Goal: Find specific page/section: Find specific page/section

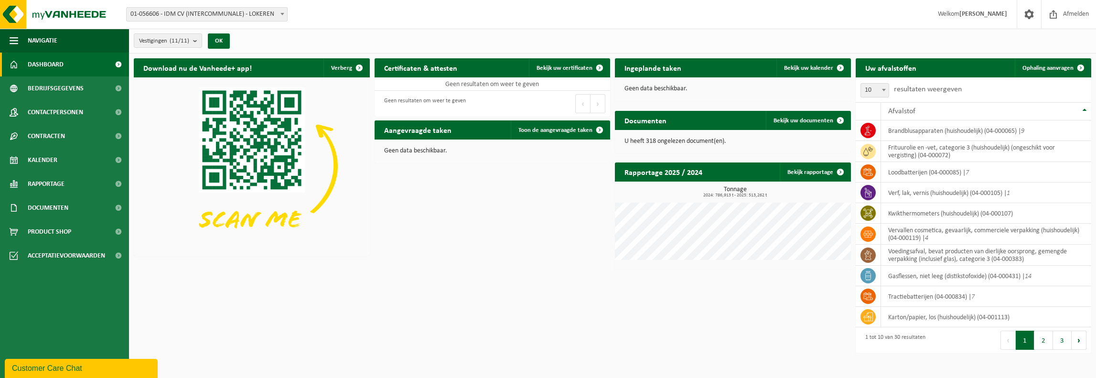
click at [884, 90] on b at bounding box center [884, 90] width 4 height 2
select select "100"
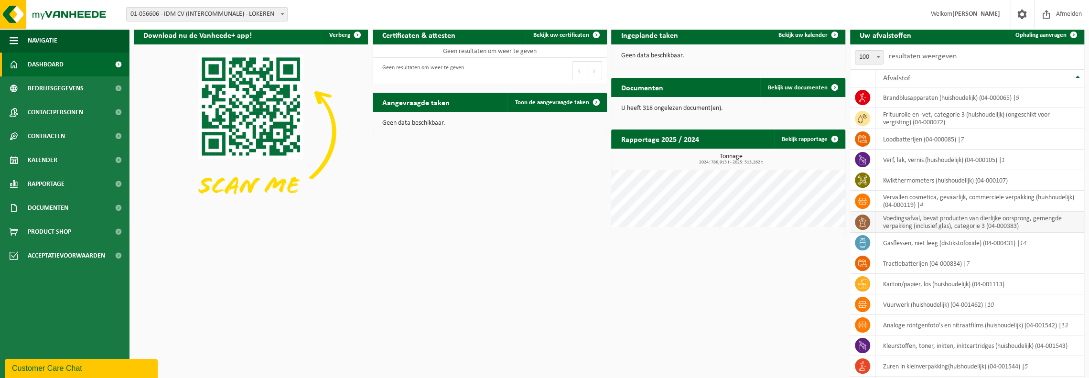
scroll to position [48, 0]
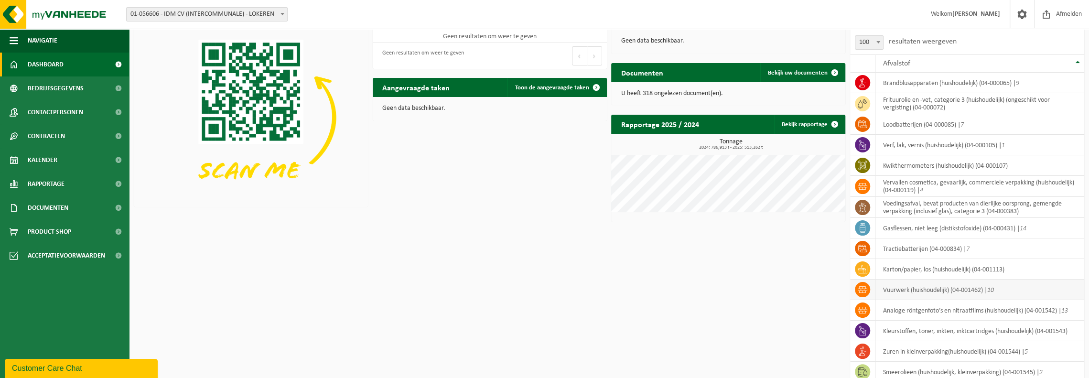
click at [864, 289] on icon at bounding box center [863, 290] width 10 height 10
click at [865, 289] on icon at bounding box center [863, 290] width 10 height 10
click at [891, 288] on td "vuurwerk (huishoudelijk) (04-001462) | 10" at bounding box center [980, 290] width 209 height 21
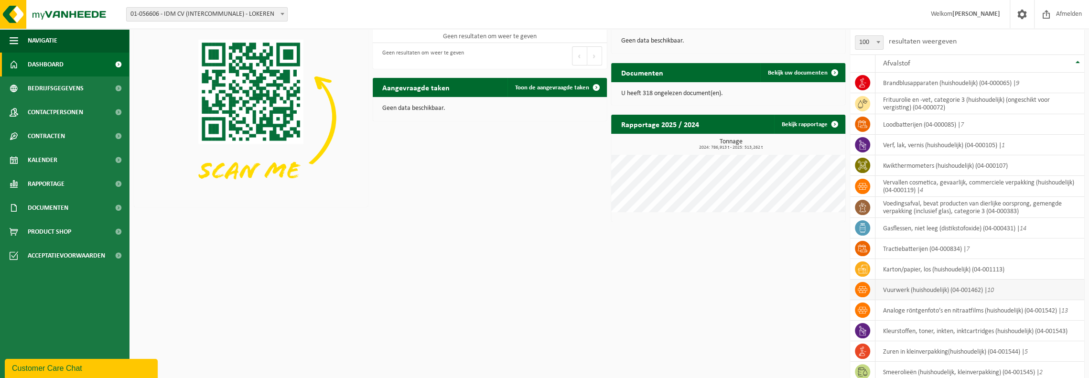
click at [923, 293] on td "vuurwerk (huishoudelijk) (04-001462) | 10" at bounding box center [980, 290] width 209 height 21
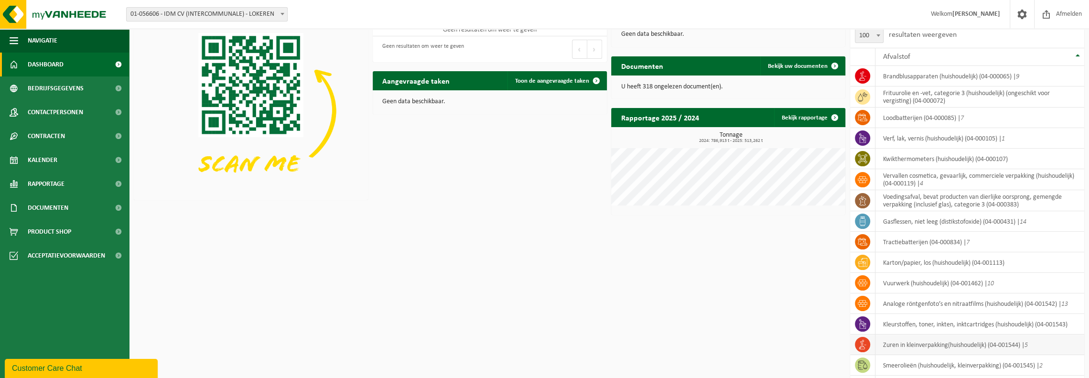
scroll to position [96, 0]
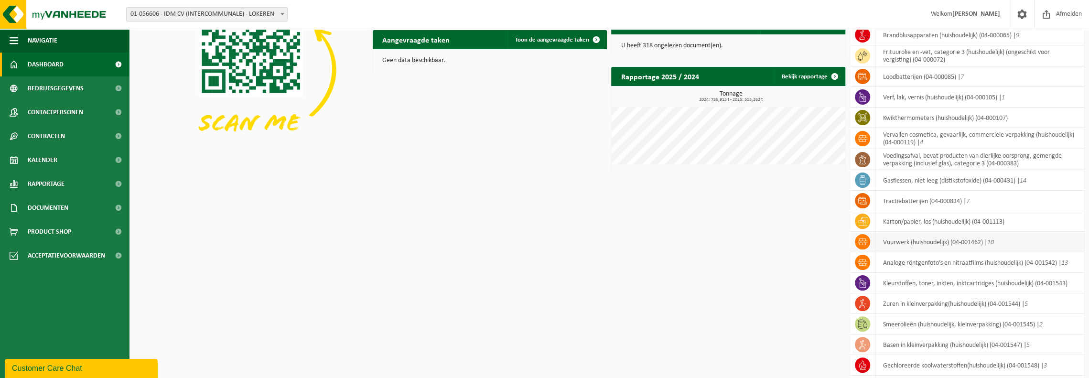
click at [903, 239] on td "vuurwerk (huishoudelijk) (04-001462) | 10" at bounding box center [980, 242] width 209 height 21
click at [869, 239] on span at bounding box center [862, 241] width 15 height 15
click at [879, 242] on td "vuurwerk (huishoudelijk) (04-001462) | 10" at bounding box center [980, 242] width 209 height 21
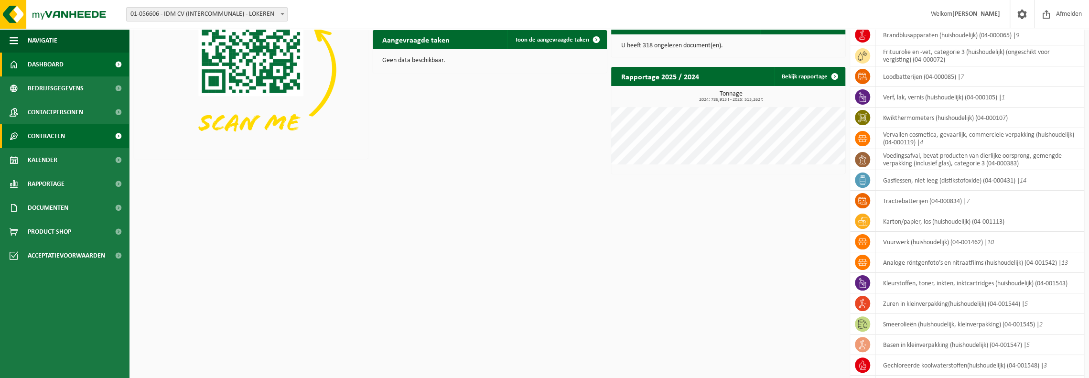
click at [50, 137] on span "Contracten" at bounding box center [46, 136] width 37 height 24
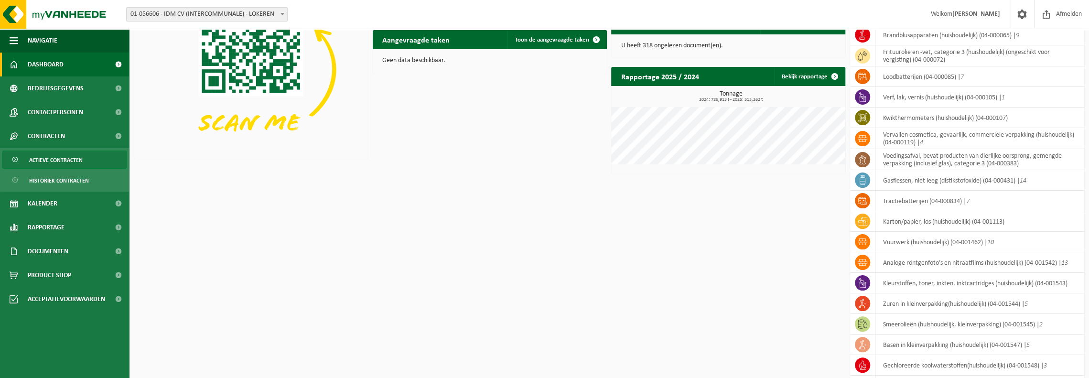
click at [57, 162] on span "Actieve contracten" at bounding box center [56, 160] width 54 height 18
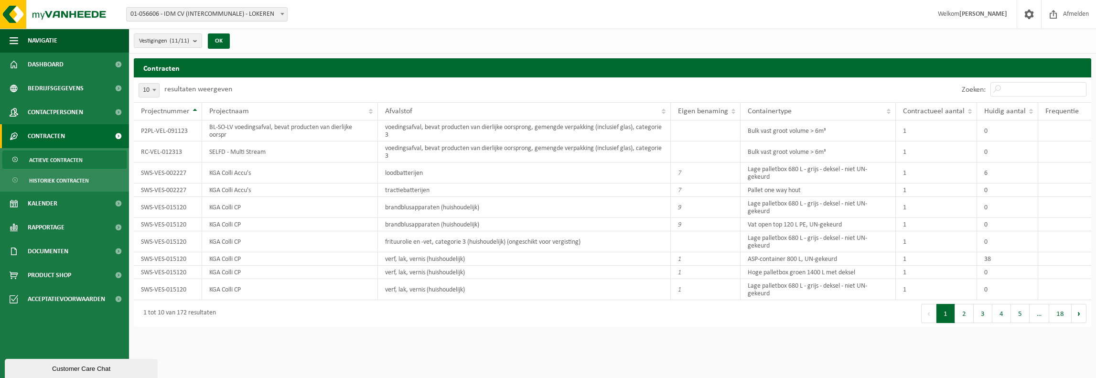
click at [157, 91] on span at bounding box center [155, 90] width 10 height 12
select select "100"
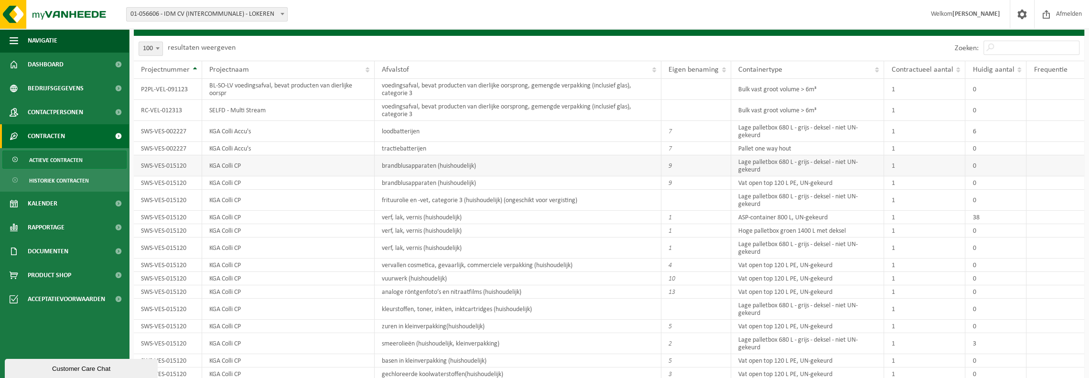
scroll to position [96, 0]
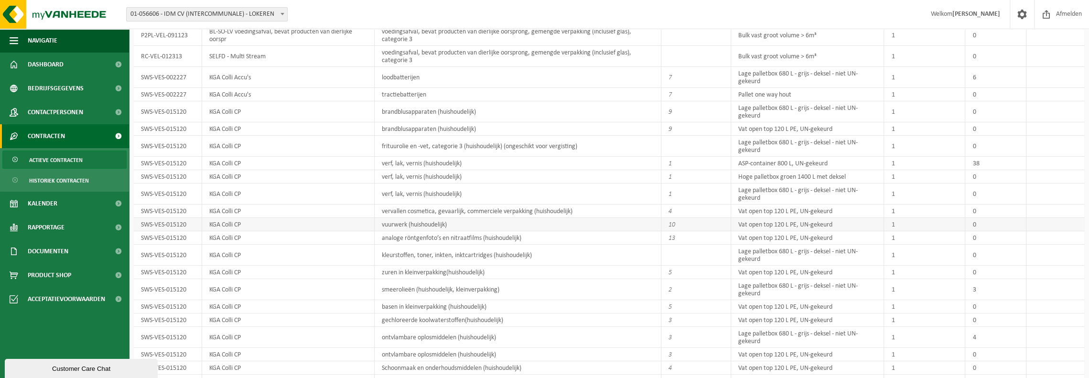
click at [452, 224] on td "vuurwerk (huishoudelijk)" at bounding box center [518, 224] width 287 height 13
click at [225, 225] on td "KGA Colli CP" at bounding box center [288, 224] width 173 height 13
click at [174, 220] on td "SWS-VES-015120" at bounding box center [168, 224] width 68 height 13
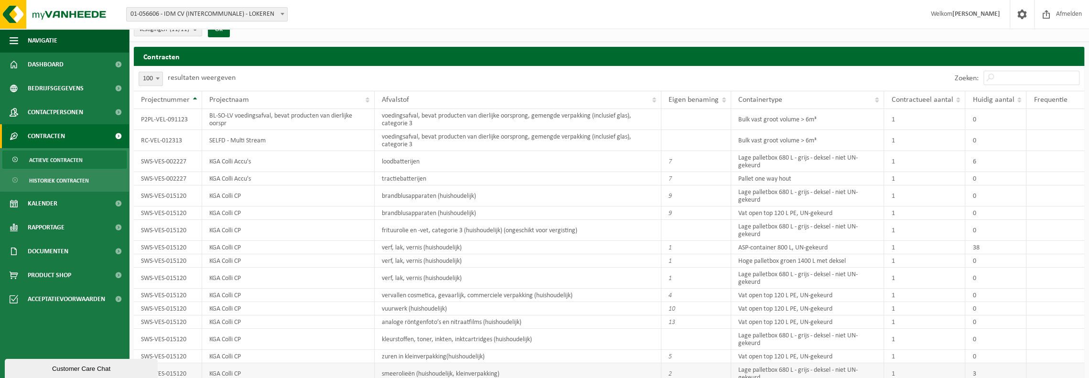
scroll to position [0, 0]
